Goal: Information Seeking & Learning: Find specific fact

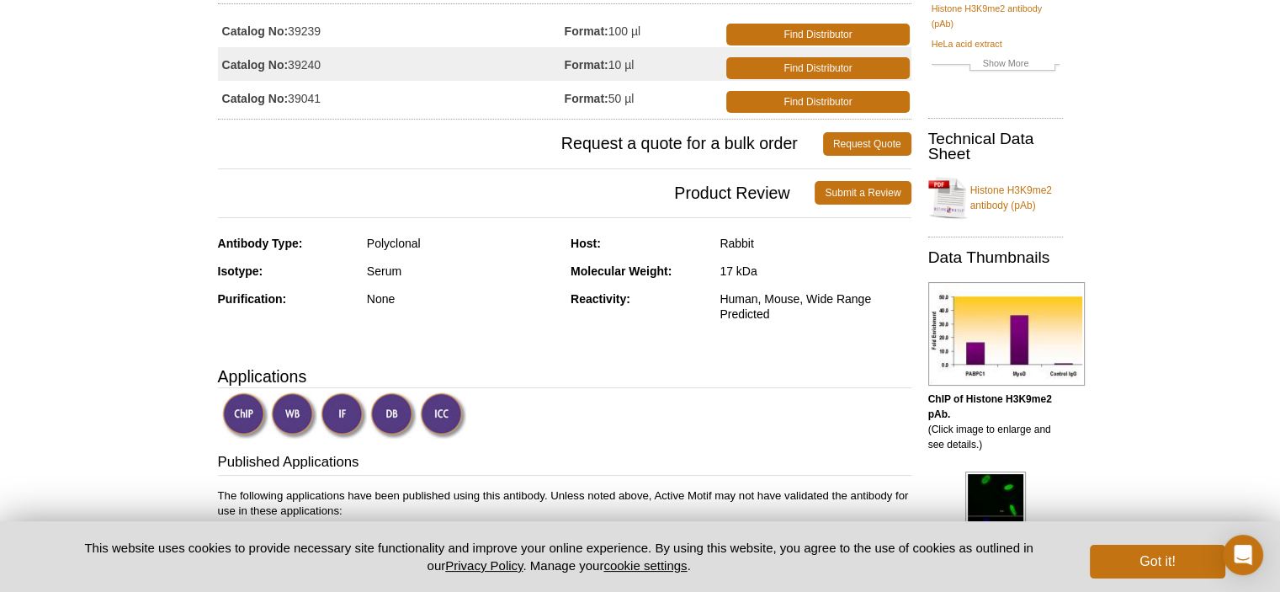
scroll to position [252, 0]
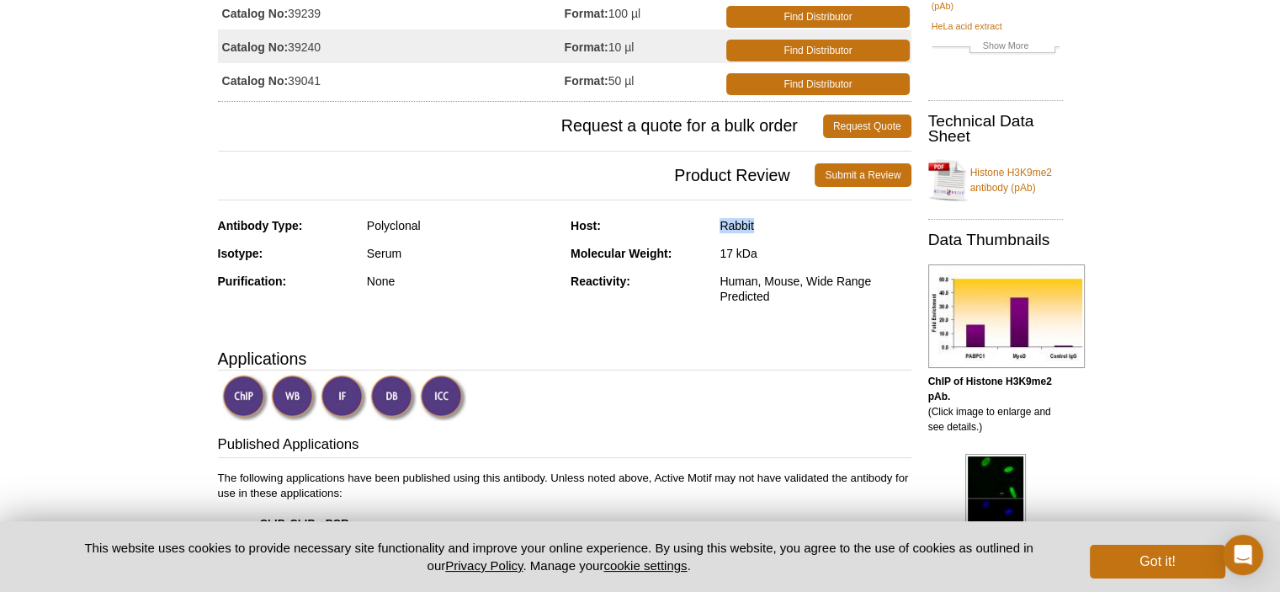
drag, startPoint x: 757, startPoint y: 227, endPoint x: 713, endPoint y: 216, distance: 45.1
click at [713, 218] on div "Host: Rabbit" at bounding box center [741, 232] width 341 height 28
copy div "Rabbit"
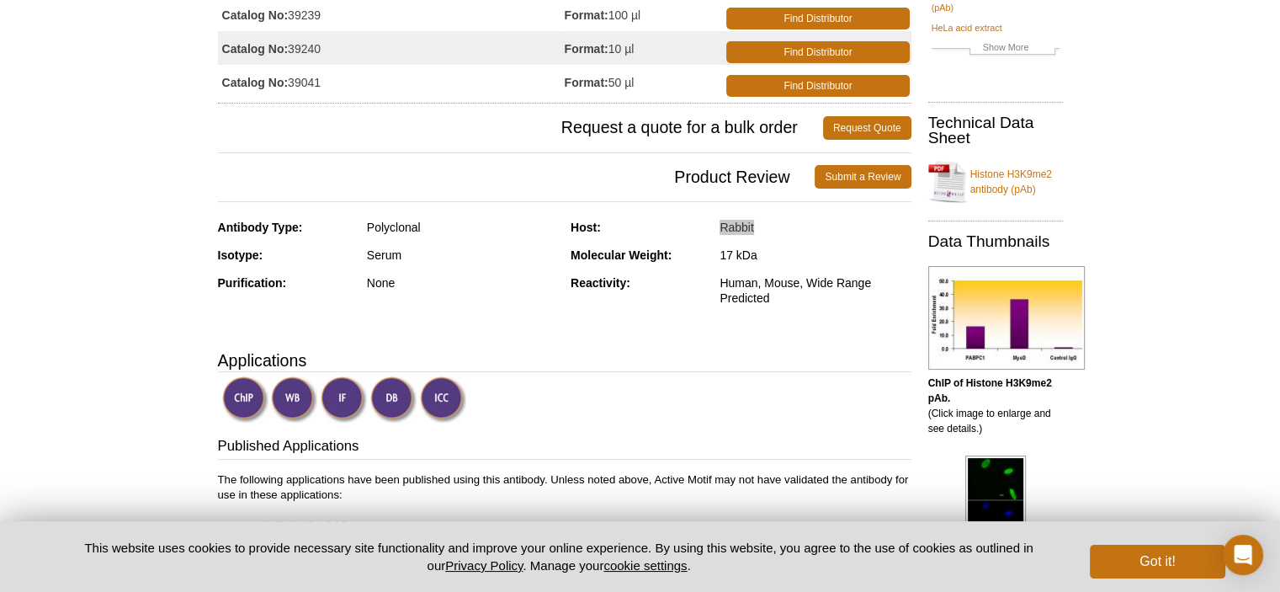
scroll to position [227, 0]
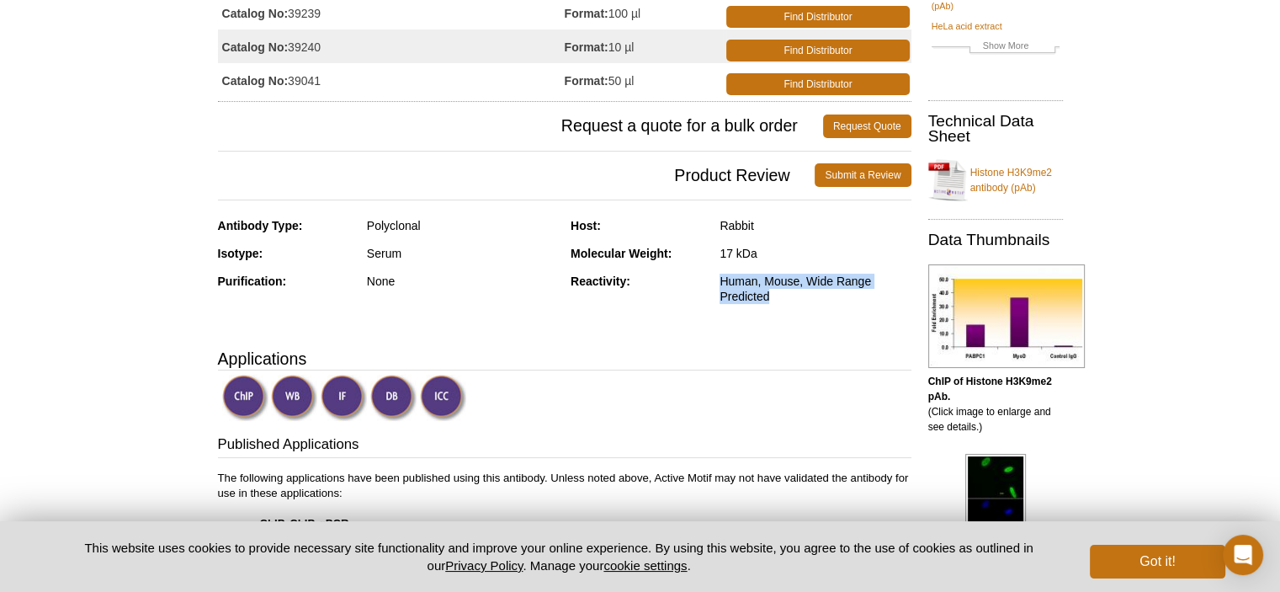
drag, startPoint x: 721, startPoint y: 279, endPoint x: 789, endPoint y: 295, distance: 70.2
click at [789, 295] on div "Human, Mouse, Wide Range Predicted" at bounding box center [815, 289] width 191 height 30
copy div "Human, Mouse, Wide Range Predicted"
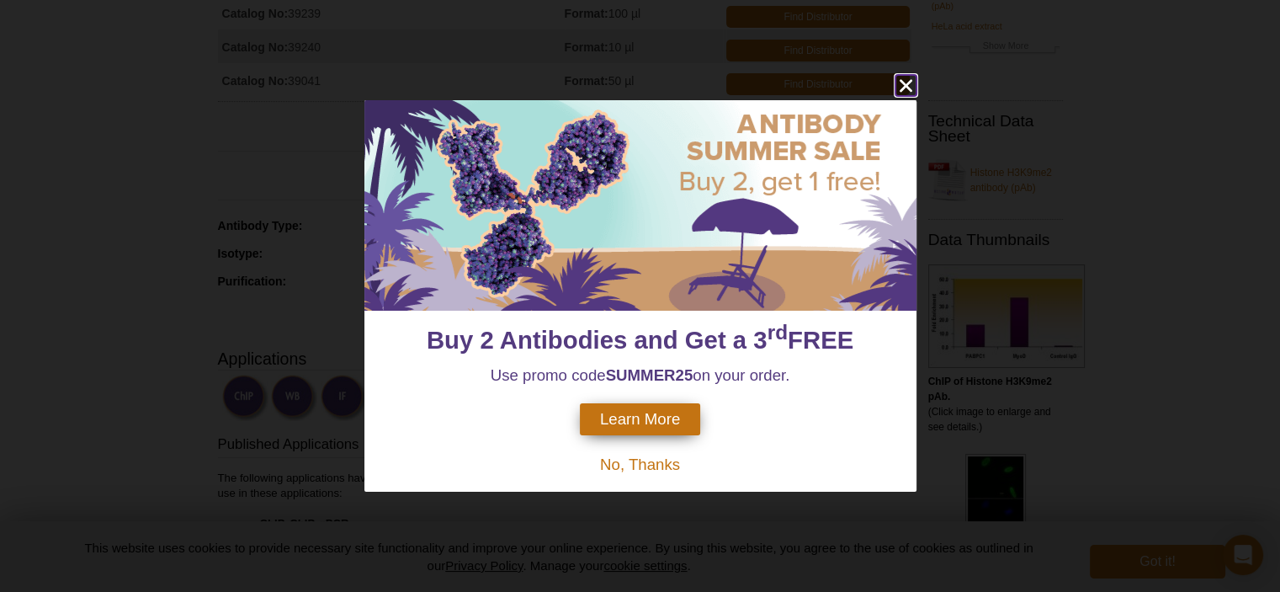
click at [906, 87] on icon "close" at bounding box center [905, 86] width 13 height 13
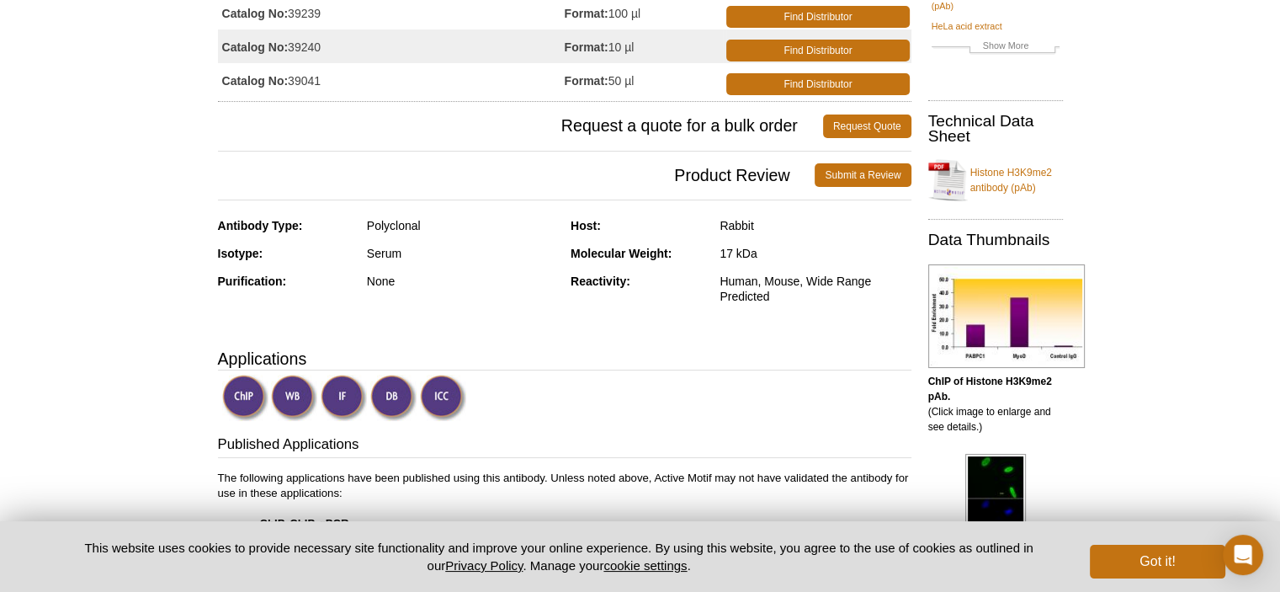
click at [498, 392] on div at bounding box center [566, 399] width 689 height 50
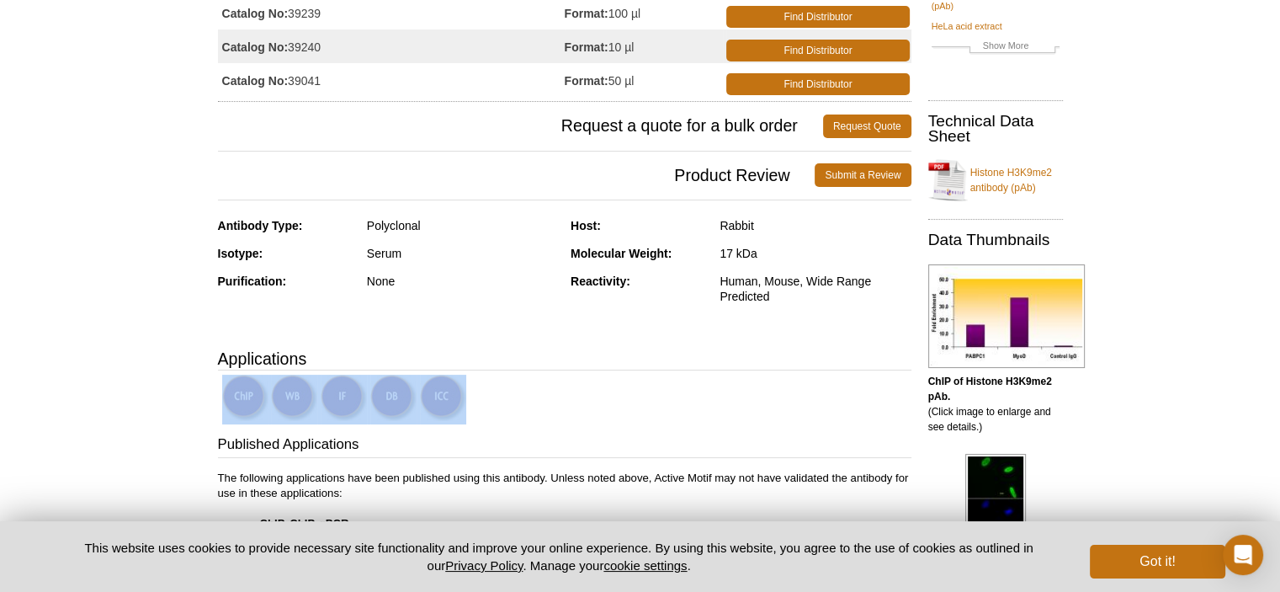
drag, startPoint x: 498, startPoint y: 392, endPoint x: 232, endPoint y: 395, distance: 265.9
click at [232, 395] on div at bounding box center [566, 399] width 689 height 50
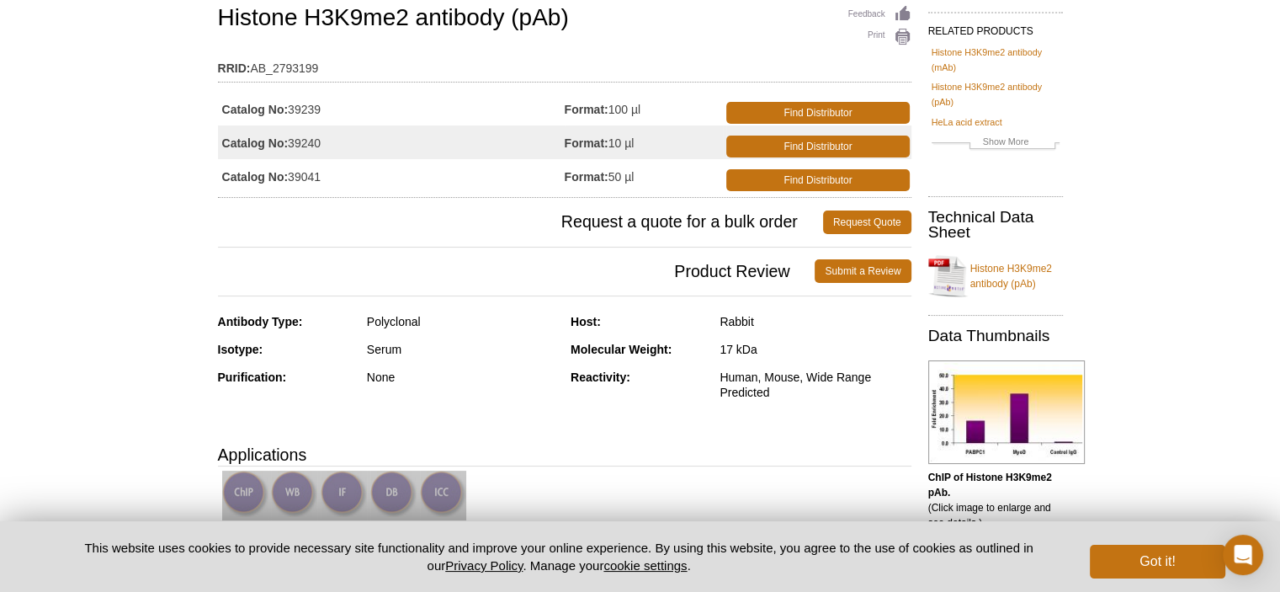
scroll to position [0, 0]
